Goal: Transaction & Acquisition: Purchase product/service

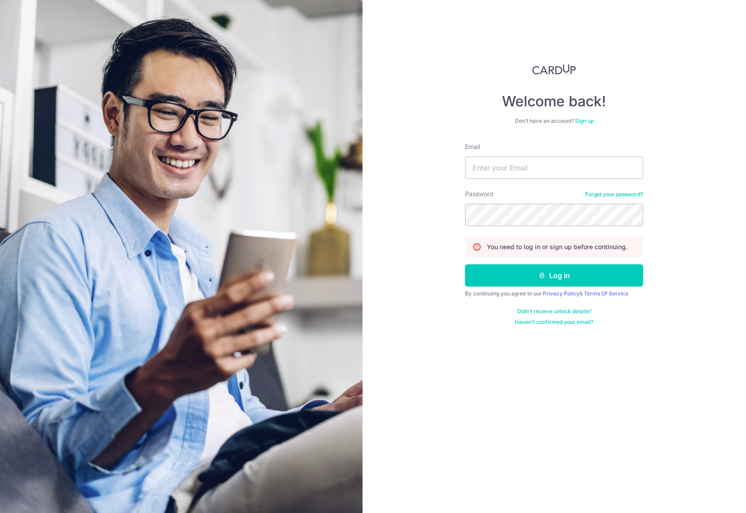
type input "jason@bespokehabitatshen.com"
click at [509, 280] on button "Log in" at bounding box center [554, 275] width 178 height 22
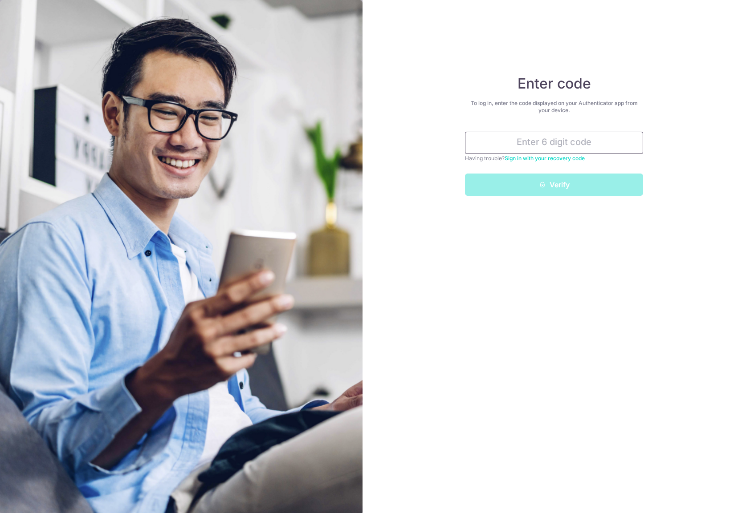
click at [569, 141] on input "text" at bounding box center [554, 143] width 178 height 22
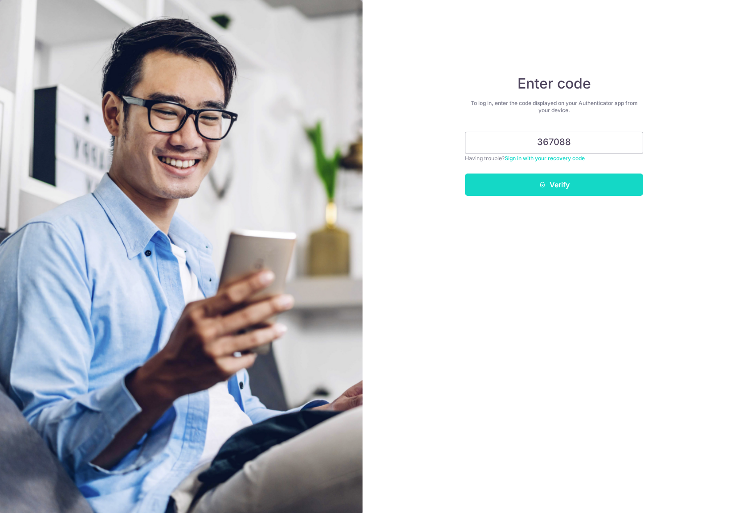
type input "367088"
click at [561, 182] on button "Verify" at bounding box center [554, 185] width 178 height 22
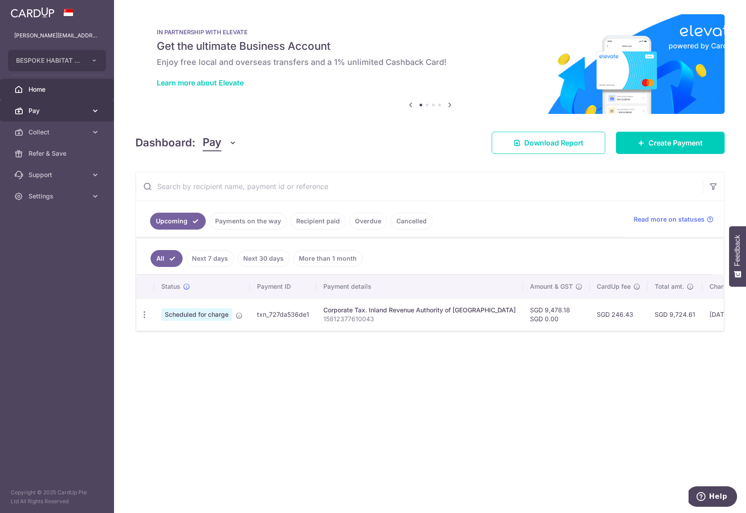
click at [57, 116] on link "Pay" at bounding box center [57, 110] width 114 height 21
click at [52, 135] on span "Payments" at bounding box center [57, 132] width 59 height 9
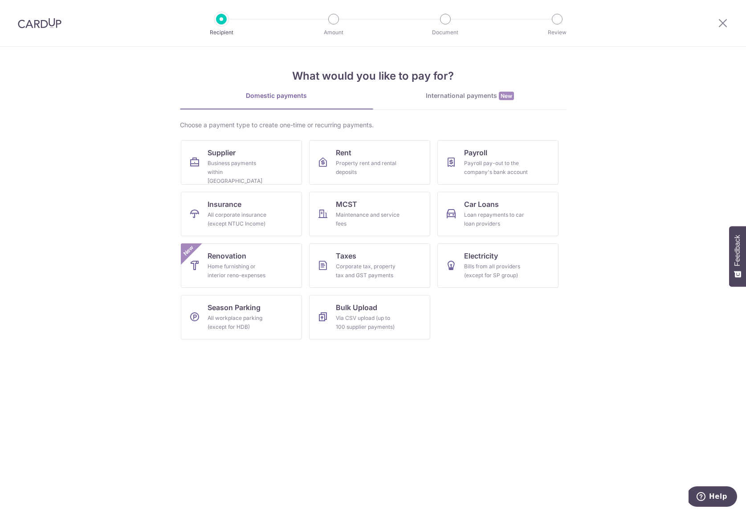
click at [715, 24] on div at bounding box center [722, 23] width 46 height 46
click at [723, 22] on icon at bounding box center [722, 22] width 11 height 11
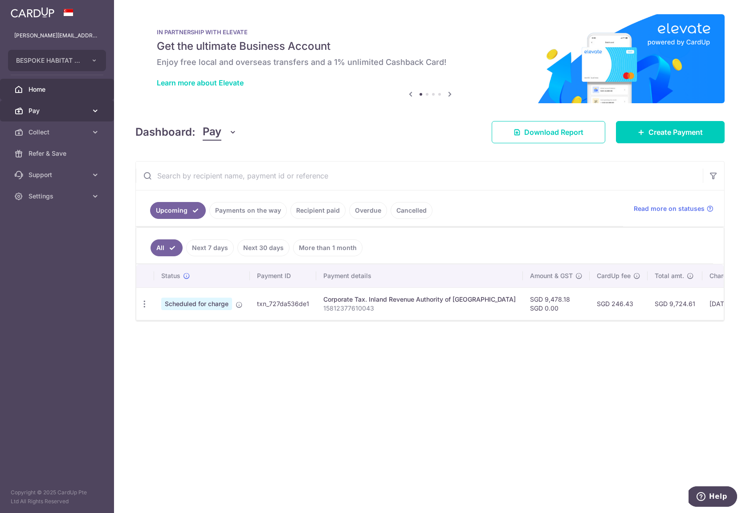
click at [37, 111] on span "Pay" at bounding box center [57, 110] width 59 height 9
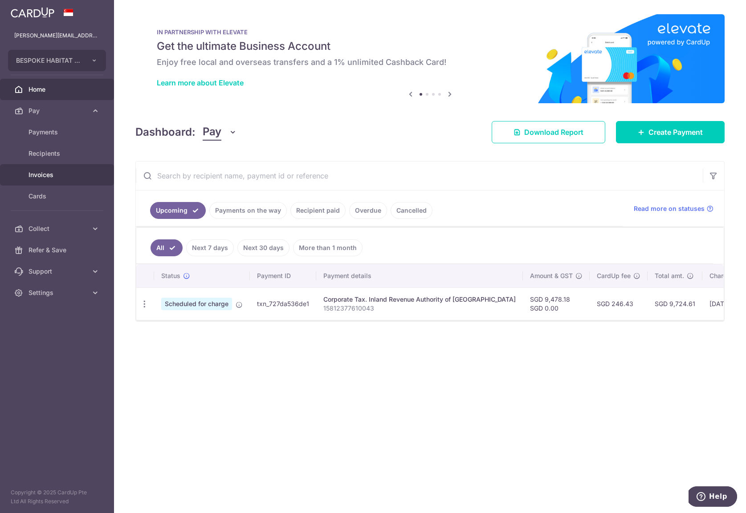
click at [40, 174] on span "Invoices" at bounding box center [57, 174] width 59 height 9
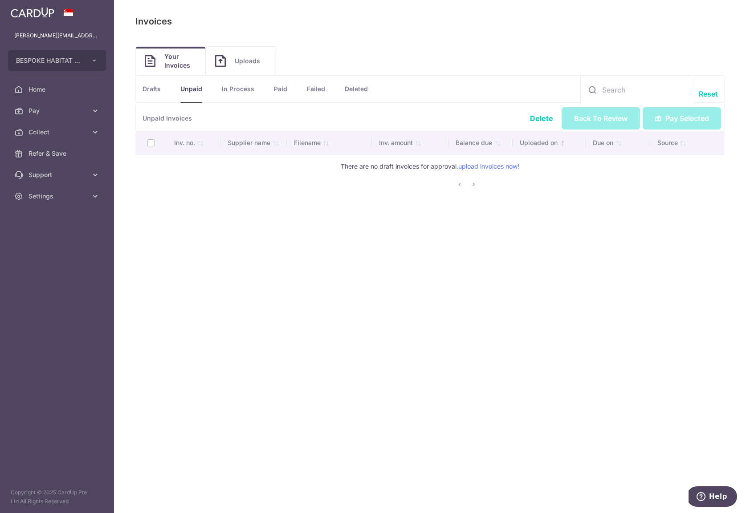
click at [253, 54] on link "Uploads" at bounding box center [240, 61] width 69 height 28
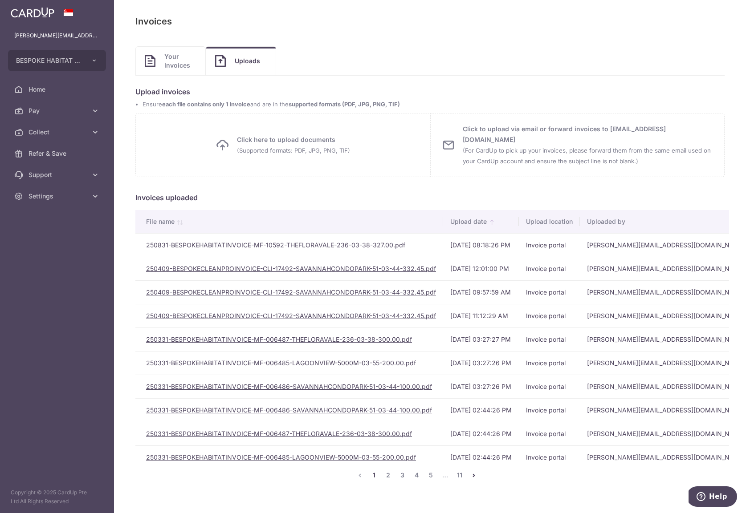
click at [158, 66] on link "Your Invoices" at bounding box center [170, 61] width 69 height 28
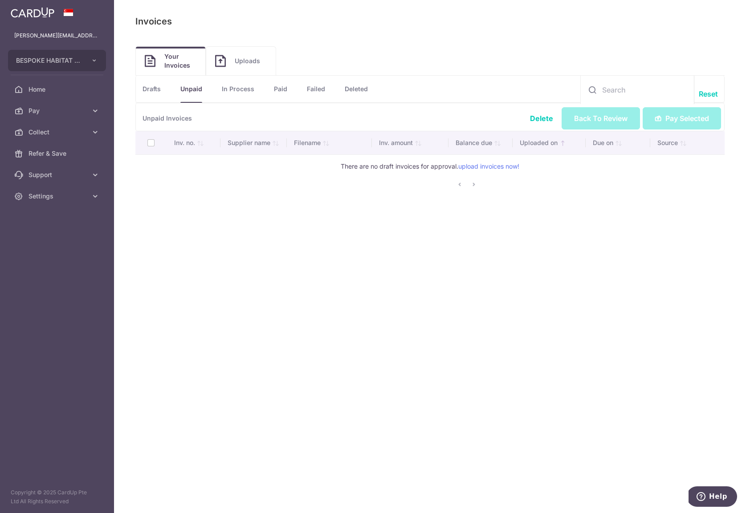
click at [163, 90] on li "Unpaid" at bounding box center [181, 89] width 41 height 27
click at [154, 90] on link "Drafts" at bounding box center [151, 89] width 18 height 27
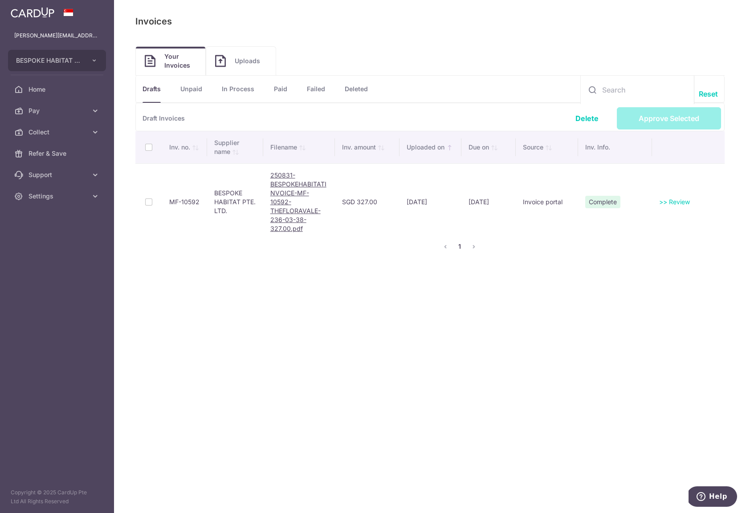
click at [145, 151] on th at bounding box center [148, 147] width 27 height 32
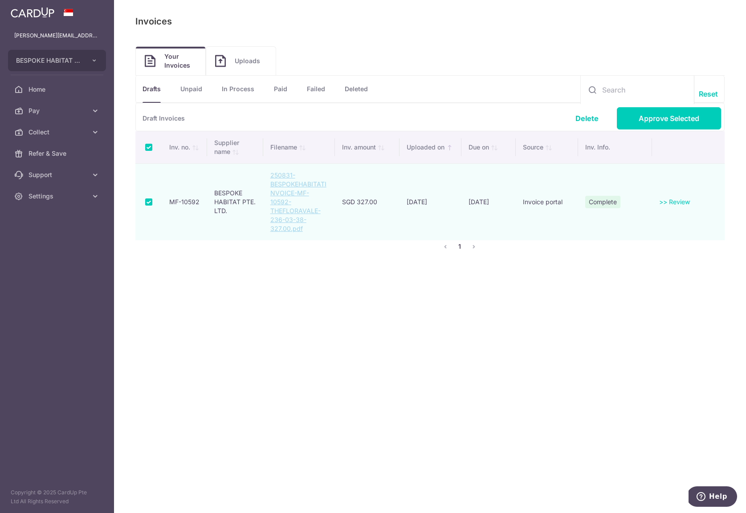
click at [147, 148] on th at bounding box center [148, 147] width 27 height 32
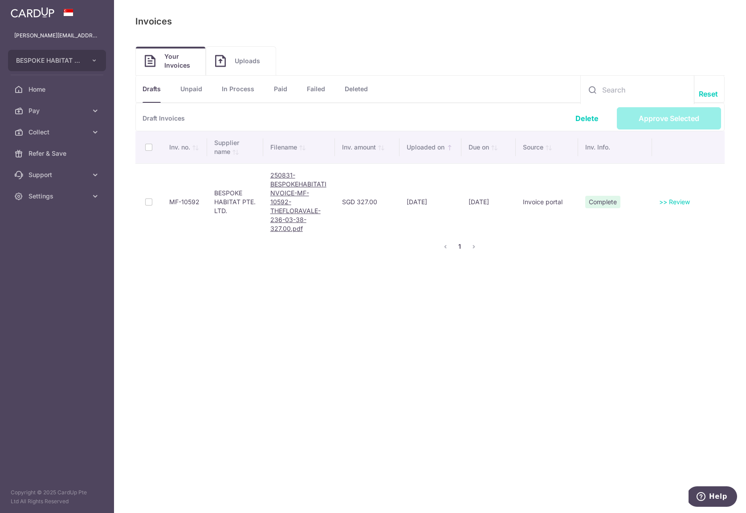
click at [147, 148] on th at bounding box center [148, 147] width 27 height 32
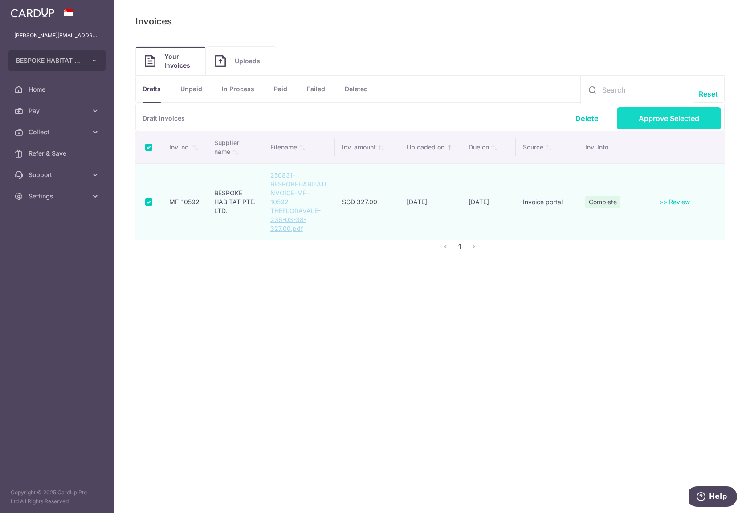
click at [655, 123] on link "Approve Selected" at bounding box center [668, 118] width 104 height 22
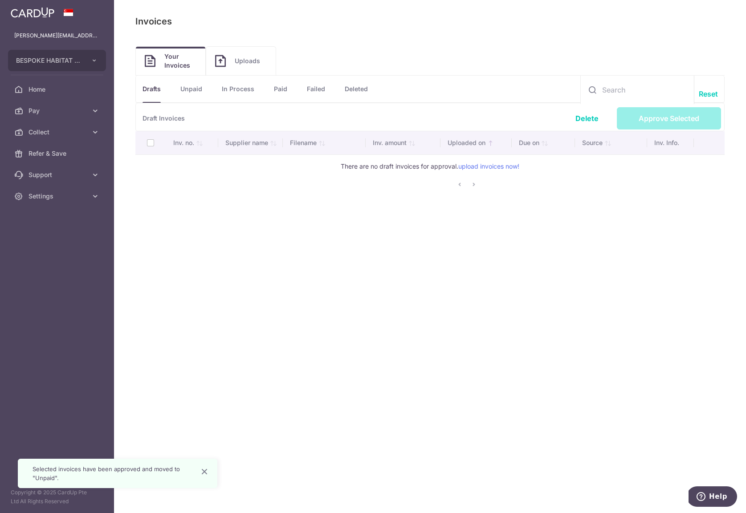
click at [202, 90] on link "Unpaid" at bounding box center [191, 89] width 22 height 27
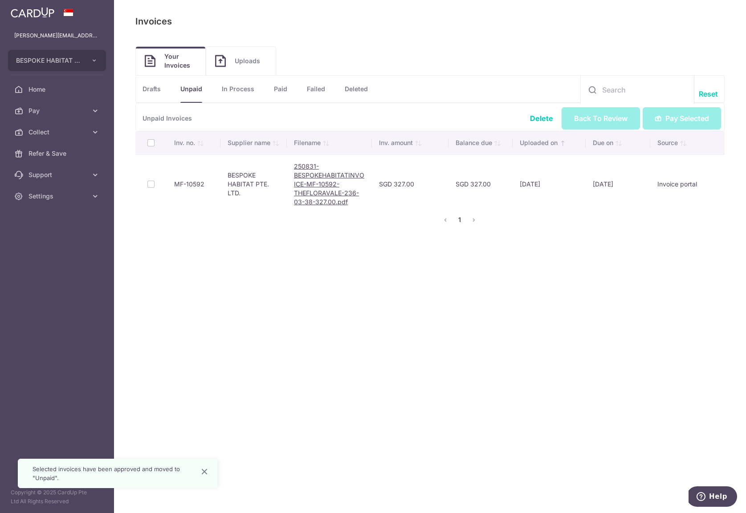
click at [150, 146] on th at bounding box center [151, 142] width 32 height 23
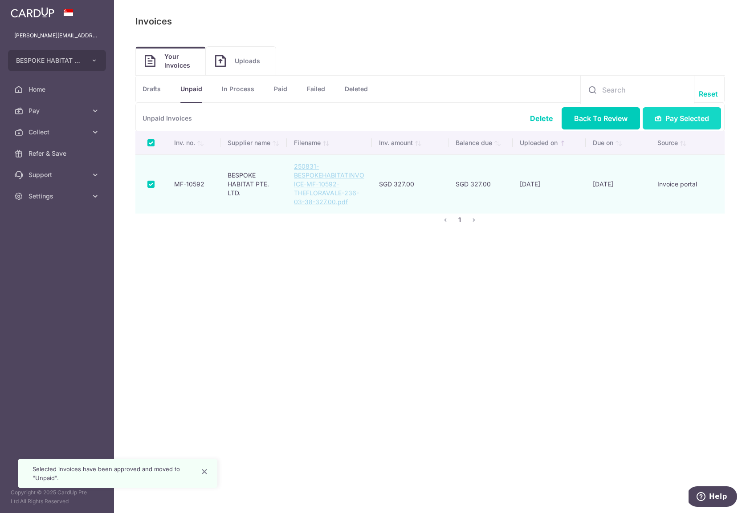
click at [677, 120] on span "Pay Selected" at bounding box center [687, 118] width 44 height 11
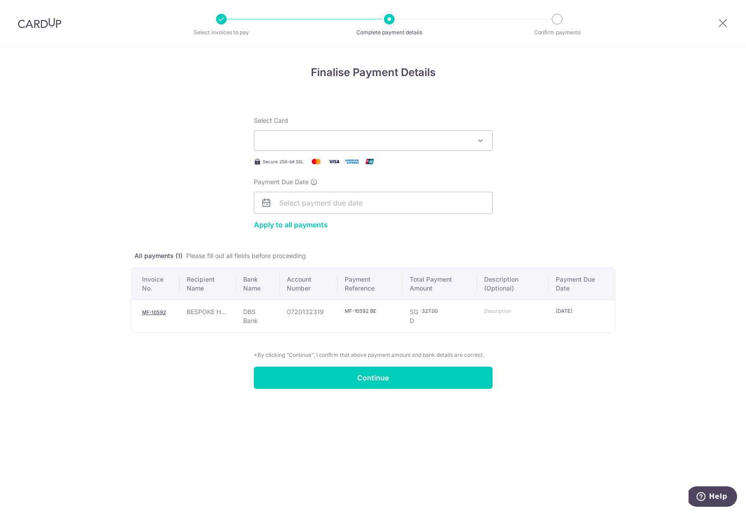
click at [317, 142] on button "Select Card" at bounding box center [373, 140] width 239 height 20
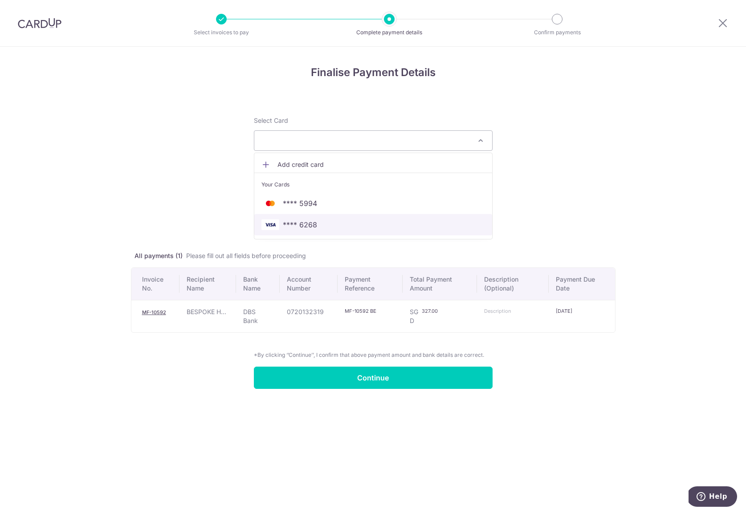
click at [304, 221] on span "**** 6268" at bounding box center [300, 224] width 34 height 11
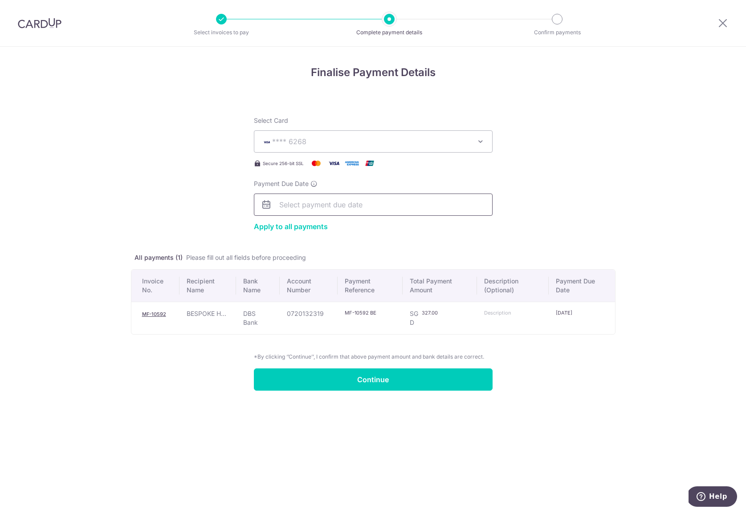
click at [297, 210] on input "Payment Due Date" at bounding box center [373, 205] width 239 height 22
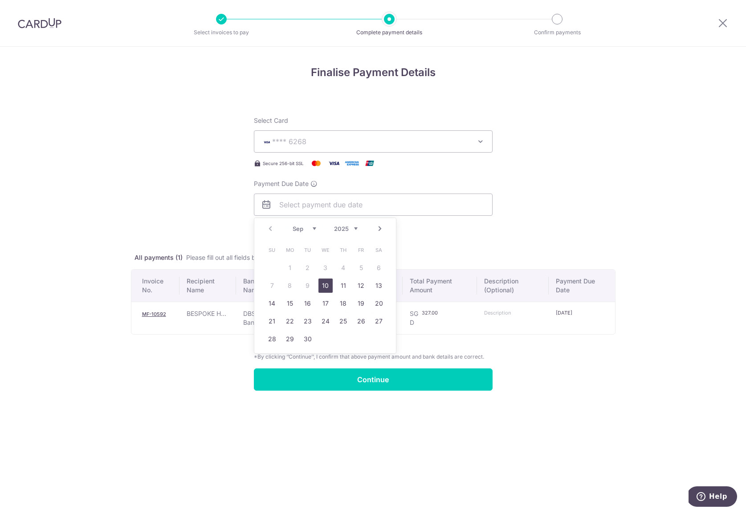
click at [204, 220] on form "Select Card **** 6268 Add credit card Your Cards **** 5994 **** 6268 Apply to a…" at bounding box center [373, 247] width 484 height 285
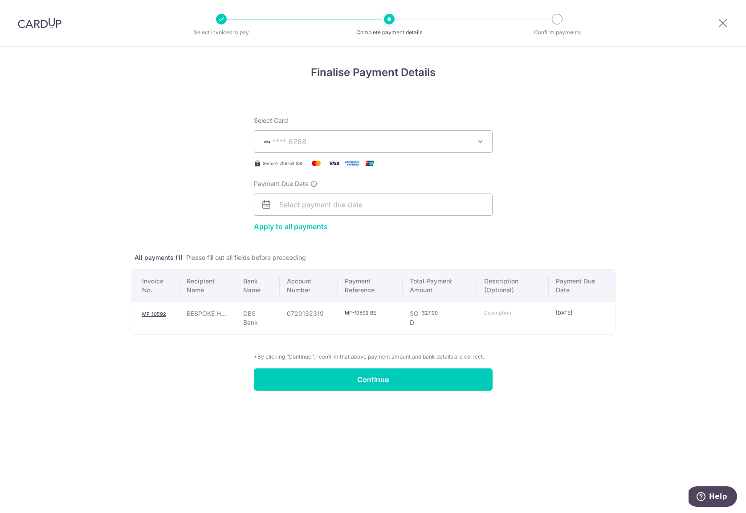
click at [361, 310] on input "MF-10592 BESPOKE HABITAT SHEN PTE." at bounding box center [360, 312] width 32 height 7
drag, startPoint x: 369, startPoint y: 311, endPoint x: 361, endPoint y: 311, distance: 7.6
click at [361, 311] on input "MF-10592 BESPOKE HABITAT SHEN PTE." at bounding box center [360, 312] width 32 height 7
click at [359, 312] on input "MF-10592 BESPOKE HABITAT SHEN PTE." at bounding box center [360, 312] width 32 height 7
drag, startPoint x: 367, startPoint y: 313, endPoint x: 298, endPoint y: 312, distance: 69.0
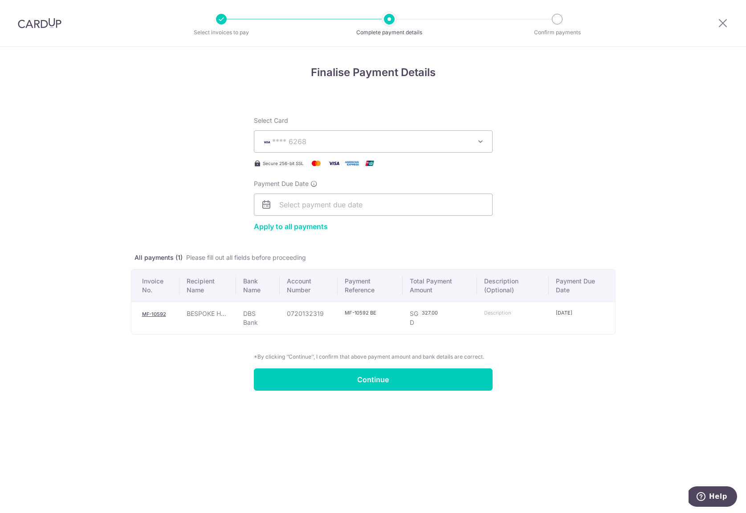
click at [298, 312] on tr "MF-10592 BESPOKE H... DBS Bank 0720132319 MF-10592 BESPOKE HABITAT SHEN PTE. SG…" at bounding box center [372, 318] width 483 height 32
paste input "text"
type input "MF-10592"
click at [518, 310] on td at bounding box center [513, 318] width 72 height 32
click at [512, 318] on td at bounding box center [513, 318] width 72 height 32
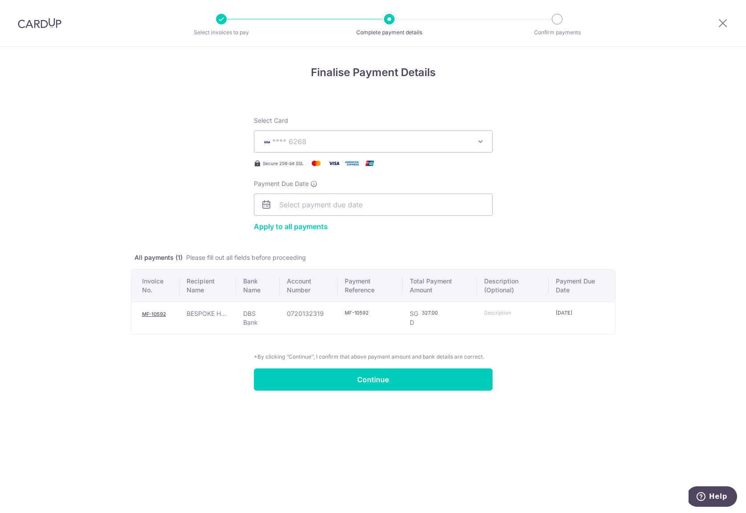
click at [512, 312] on input "text" at bounding box center [500, 312] width 32 height 7
paste input "MF-10592"
click at [493, 314] on input "MF-10592" at bounding box center [500, 312] width 32 height 7
type input "MF10592"
click at [572, 386] on form "Select Card **** 6268 Add credit card Your Cards **** 5994 **** 6268 Apply to a…" at bounding box center [373, 247] width 484 height 285
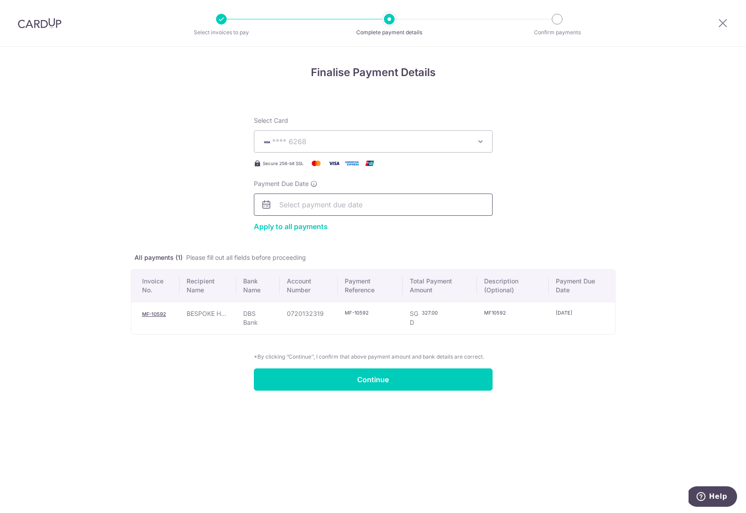
click at [330, 205] on input "Payment Due Date" at bounding box center [373, 205] width 239 height 22
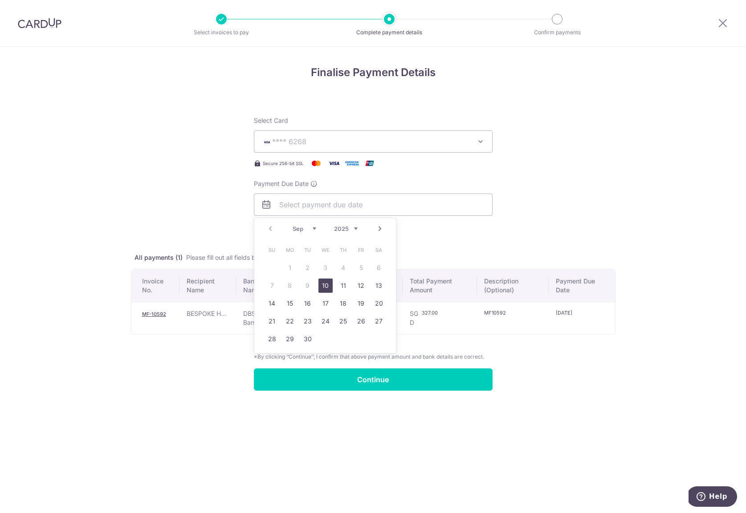
click at [196, 207] on form "Select Card **** 6268 Add credit card Your Cards **** 5994 **** 6268 Apply to a…" at bounding box center [373, 247] width 484 height 285
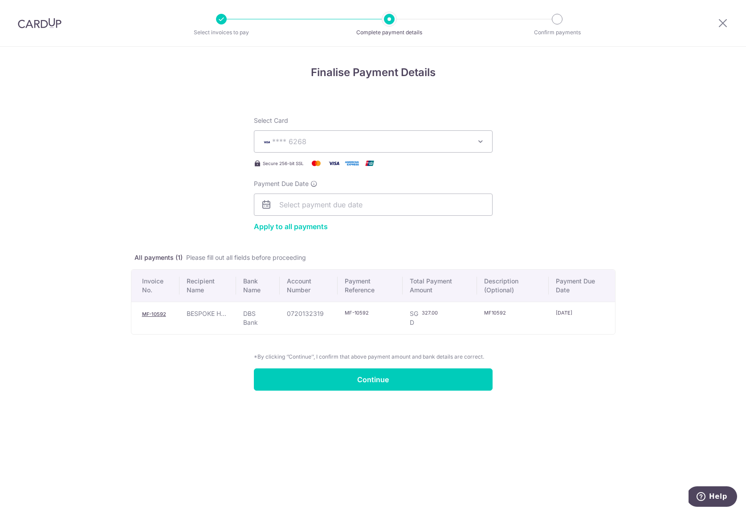
click at [213, 225] on form "Select Card **** 6268 Add credit card Your Cards **** 5994 **** 6268 Apply to a…" at bounding box center [373, 247] width 484 height 285
click at [322, 205] on input "Payment Due Date" at bounding box center [373, 205] width 239 height 22
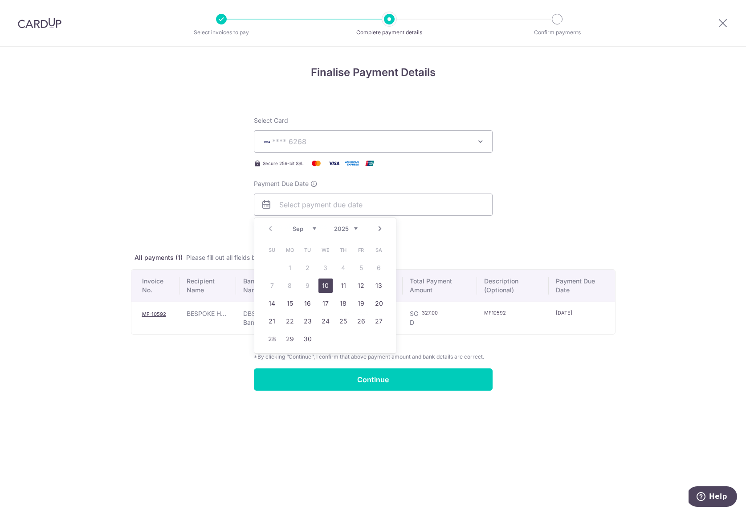
click at [186, 215] on form "Select Card **** 6268 Add credit card Your Cards **** 5994 **** 6268 Apply to a…" at bounding box center [373, 247] width 484 height 285
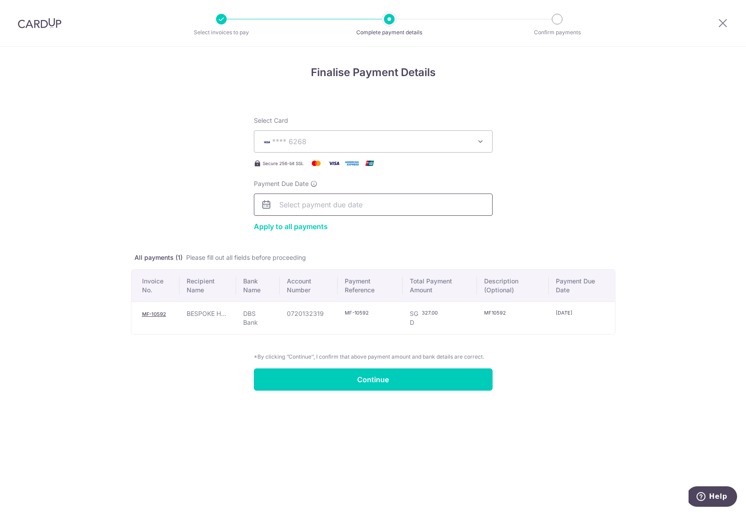
click at [334, 204] on input "Payment Due Date" at bounding box center [373, 205] width 239 height 22
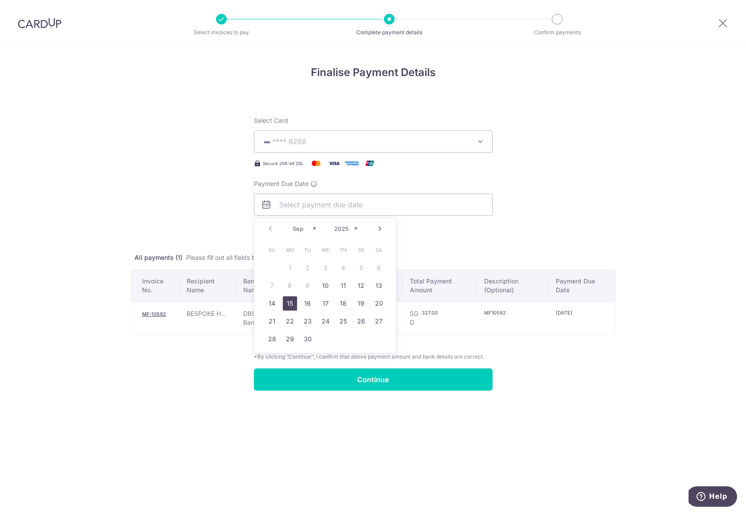
click at [296, 303] on link "15" at bounding box center [290, 303] width 14 height 14
type input "[DATE]"
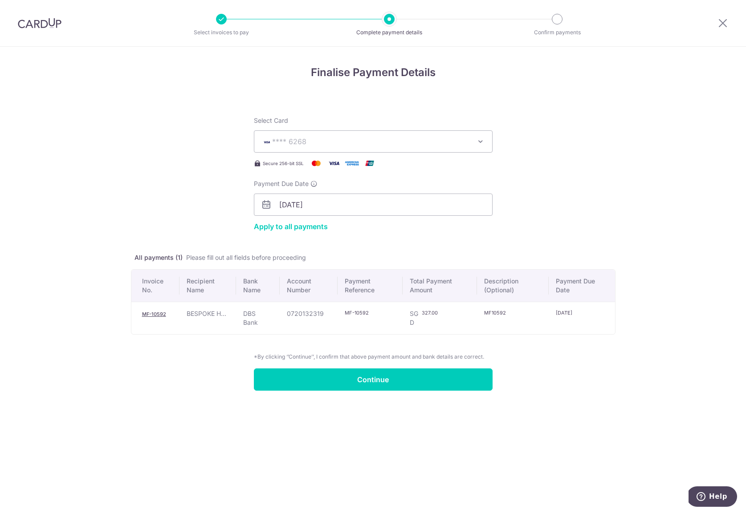
click at [234, 236] on form "Select Card **** 6268 Add credit card Your Cards **** 5994 **** 6268 Apply to a…" at bounding box center [373, 247] width 484 height 285
click at [324, 383] on input "Continue" at bounding box center [373, 380] width 239 height 22
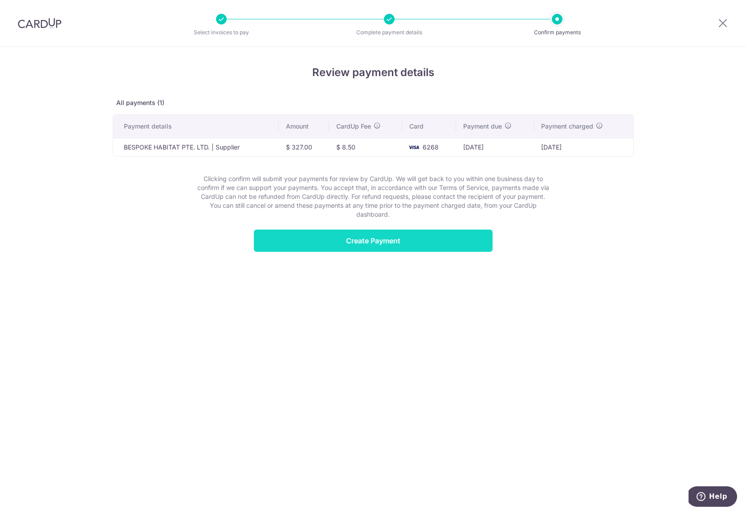
click at [382, 238] on input "Create Payment" at bounding box center [373, 241] width 239 height 22
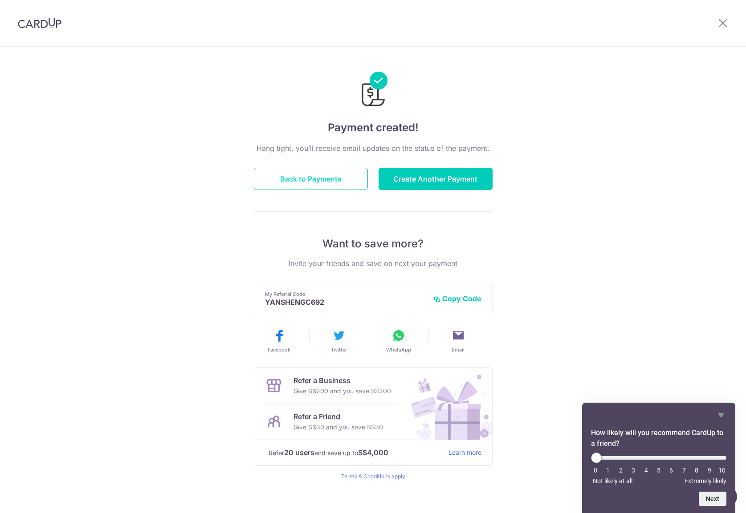
click at [316, 178] on button "Back to Payments" at bounding box center [311, 179] width 114 height 22
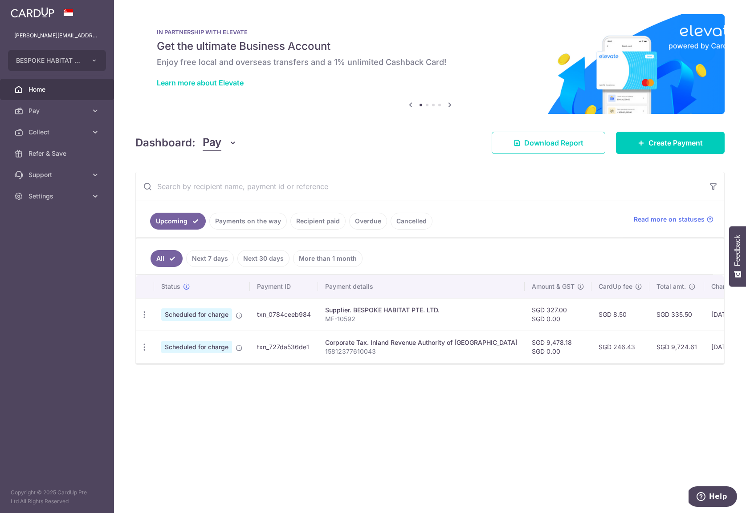
click at [426, 430] on div "× Pause Schedule Pause all future payments in this series Pause just this one p…" at bounding box center [430, 256] width 632 height 513
click at [287, 318] on td "txn_0784ceeb984" at bounding box center [284, 314] width 68 height 32
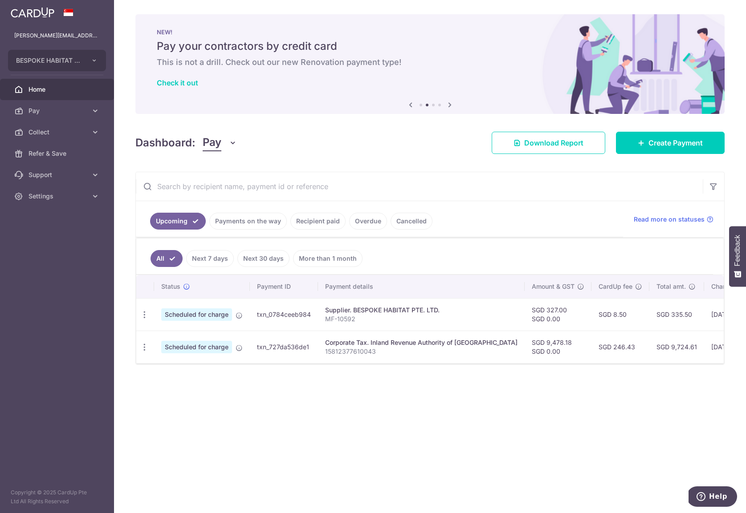
click at [526, 449] on div "× Pause Schedule Pause all future payments in this series Pause just this one p…" at bounding box center [430, 256] width 632 height 513
click at [143, 313] on icon "button" at bounding box center [144, 314] width 9 height 9
click at [160, 341] on link "Update payment" at bounding box center [183, 338] width 93 height 21
radio input "true"
type input "327.00"
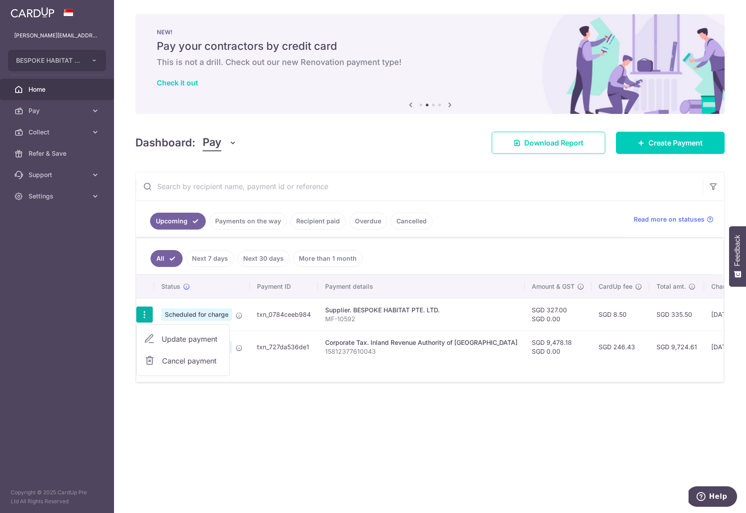
type input "0.00"
type input "[DATE]"
type input "MF-10592"
type input "MF10592"
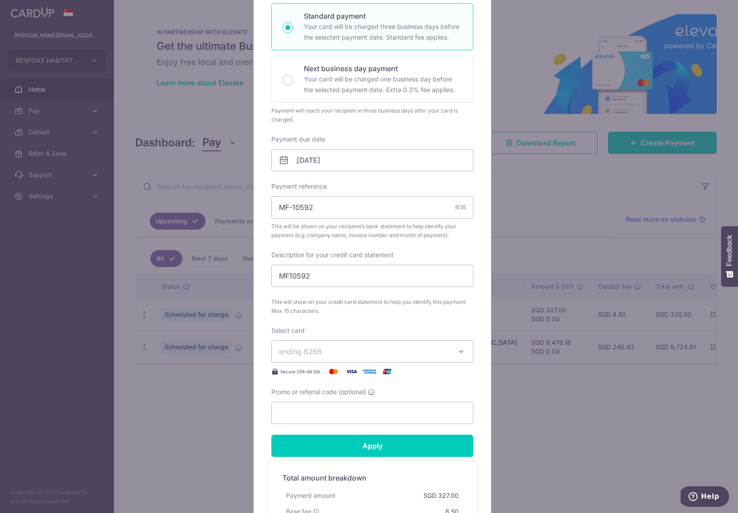
scroll to position [258, 0]
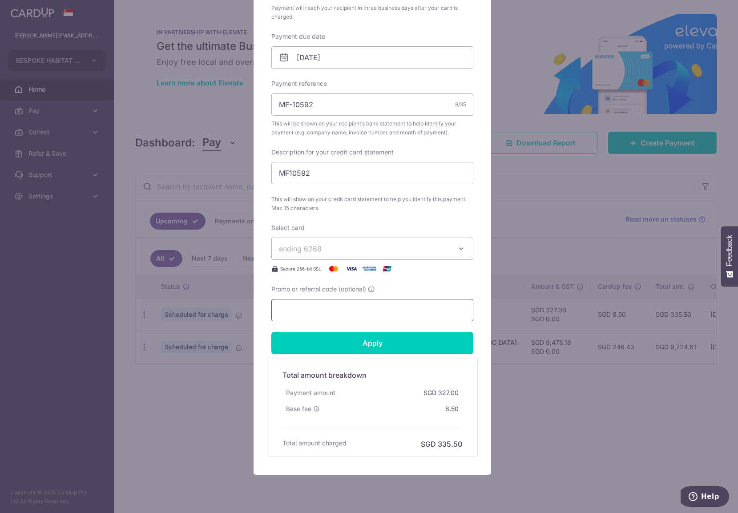
click at [340, 306] on input "Promo or referral code (optional)" at bounding box center [372, 310] width 202 height 22
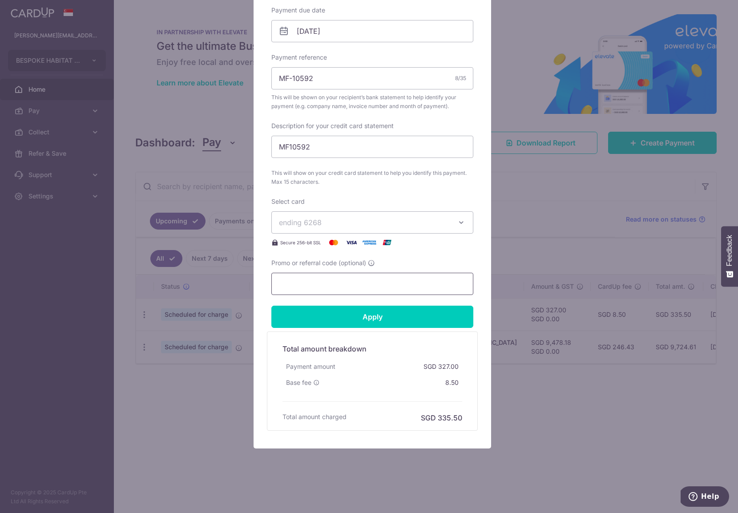
scroll to position [209, 0]
